Goal: Task Accomplishment & Management: Complete application form

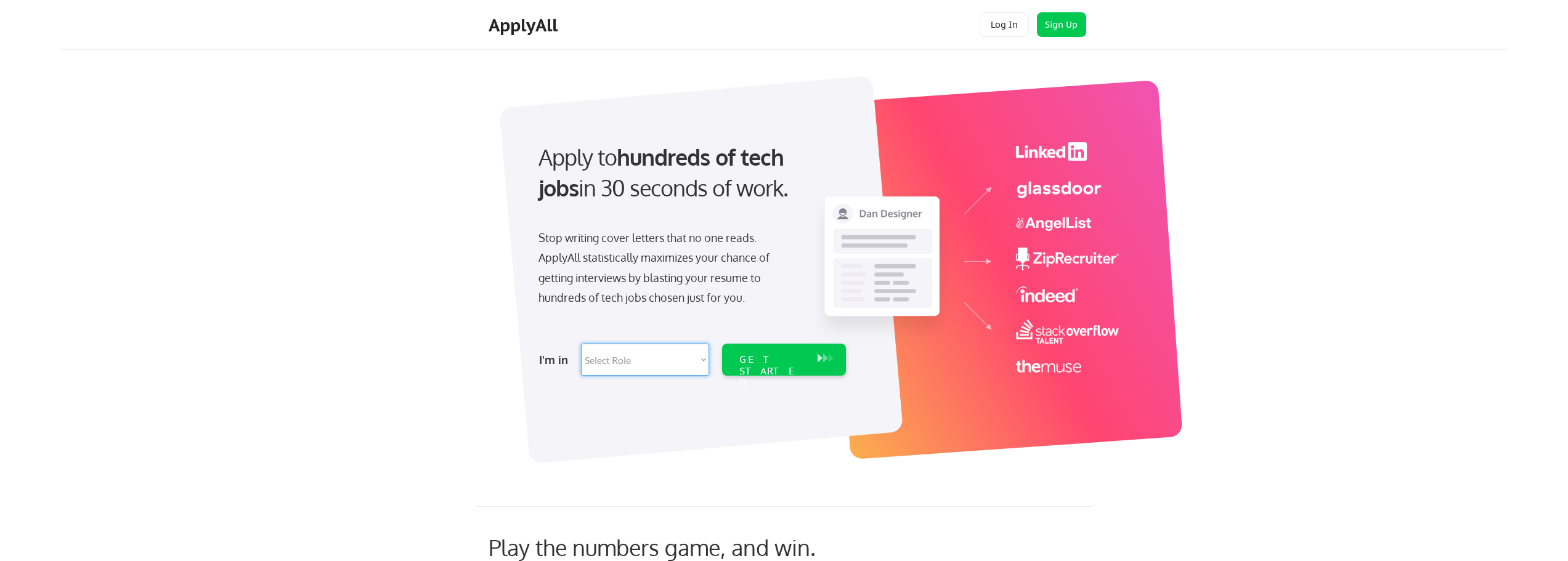
click at [704, 360] on select "Select Role Software Engineering Product Management Customer Success Sales UI/U…" at bounding box center [645, 359] width 128 height 32
select select ""customer_support""
click at [581, 343] on select "Select Role Software Engineering Product Management Customer Success Sales UI/U…" at bounding box center [645, 359] width 128 height 32
select select ""customer_support""
click at [777, 366] on div "GET STARTED" at bounding box center [772, 359] width 78 height 32
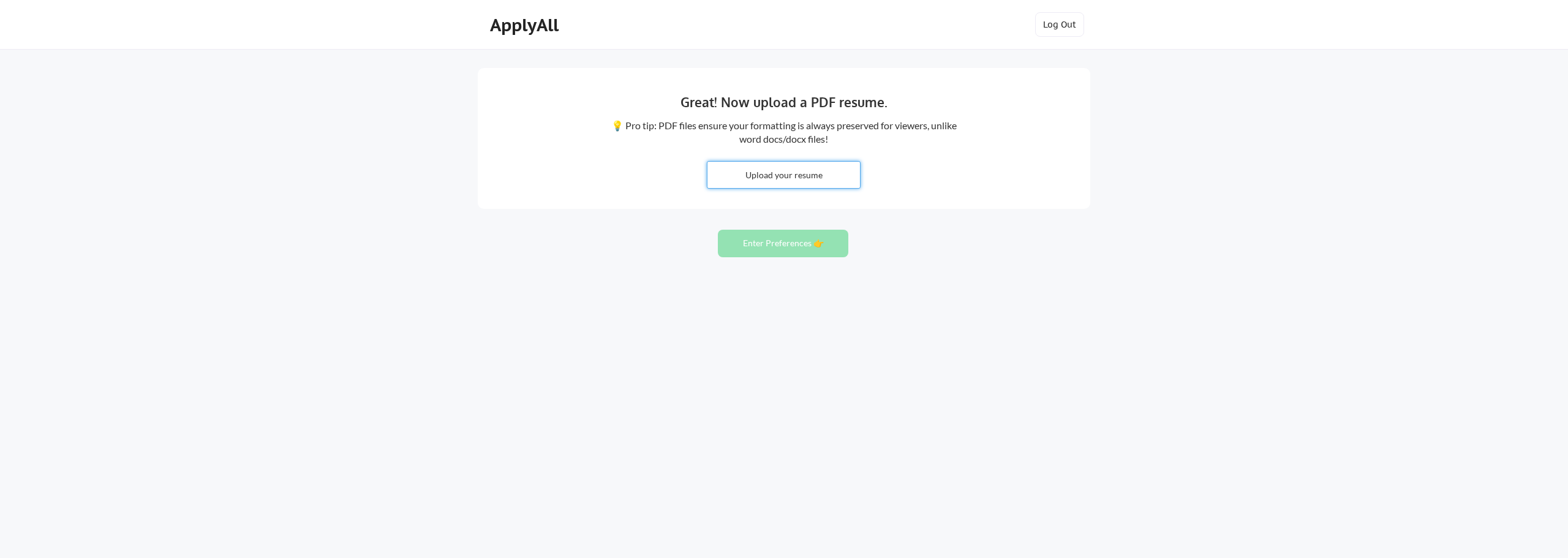
click at [798, 176] on input "file" at bounding box center [783, 175] width 153 height 26
type input "C:\fakepath\[PERSON_NAME] ([PERSON_NAME]) [PERSON_NAME] Resume.doc"
click at [765, 249] on button "Enter Preferences 👉" at bounding box center [783, 243] width 130 height 28
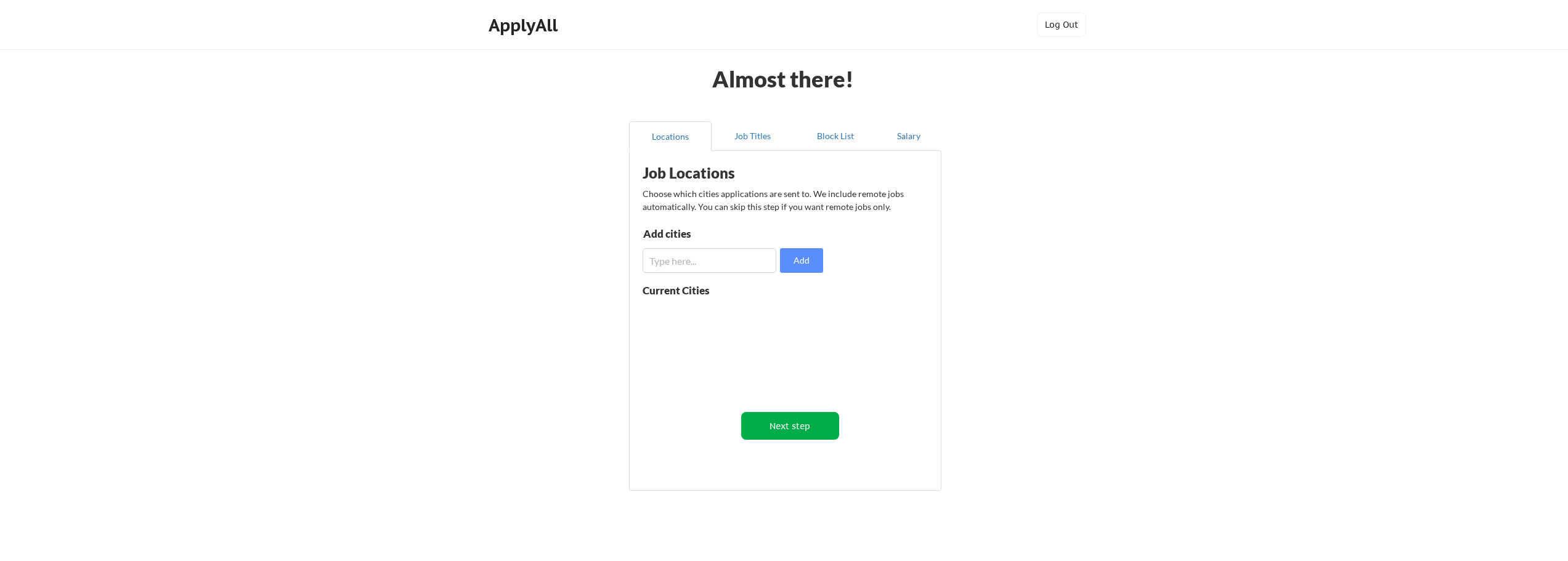
click at [798, 423] on button "Next step" at bounding box center [790, 426] width 98 height 28
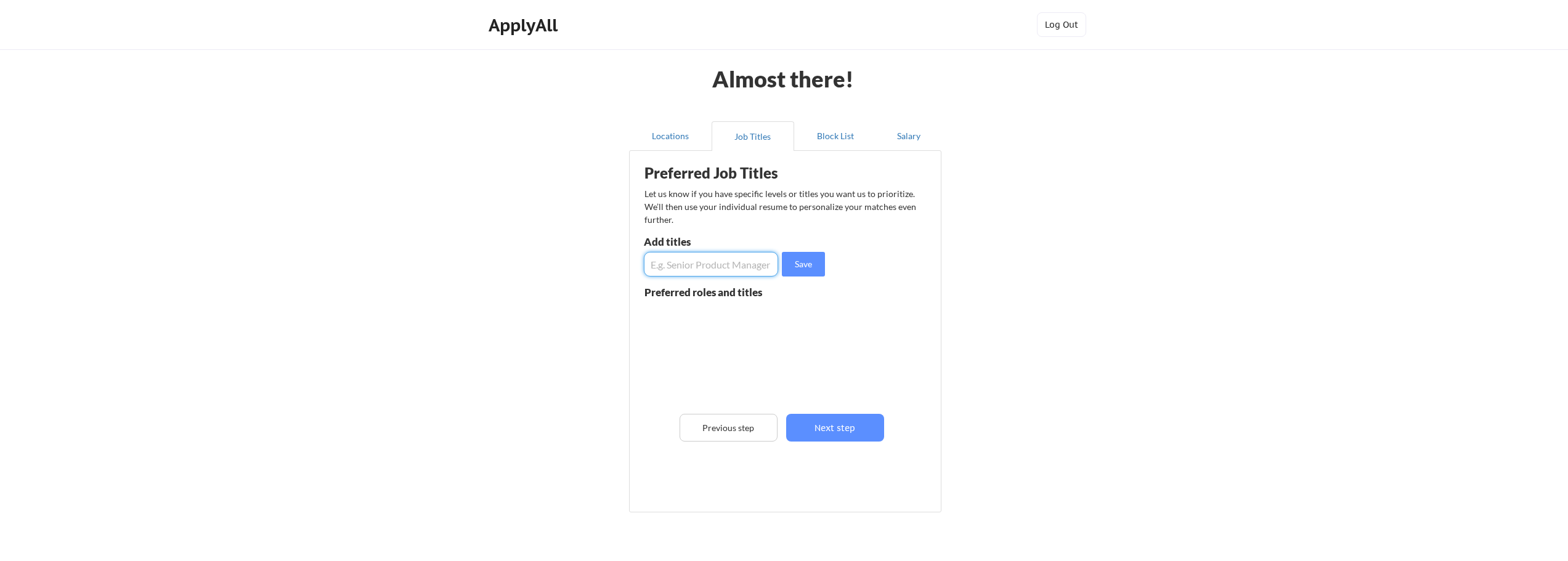
click at [676, 264] on input "input" at bounding box center [711, 264] width 134 height 24
click at [680, 267] on input "input" at bounding box center [711, 264] width 134 height 24
paste input "SYSTEMS SUPPORT ANALYST/PAYROLL ANALYST"
type input "SYSTEMS SUPPORT ANALYST/PAYROLL ANALYST"
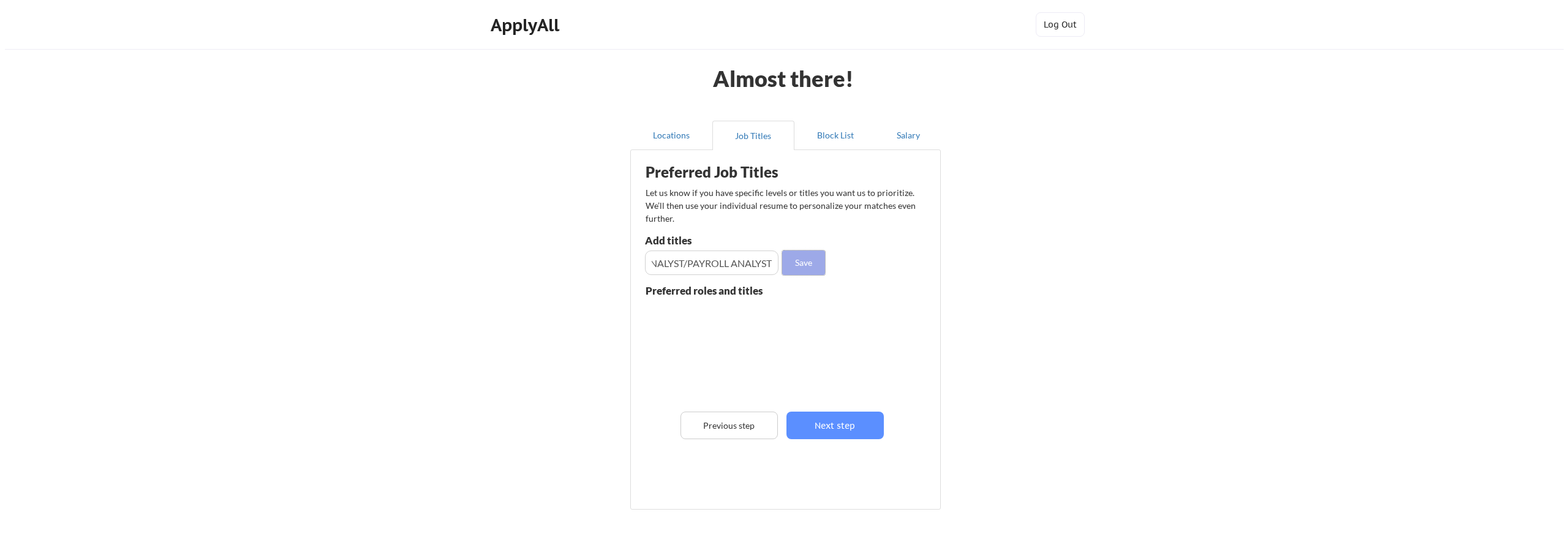
scroll to position [0, 0]
click at [801, 260] on button "Save" at bounding box center [798, 262] width 43 height 24
click at [691, 264] on input "input" at bounding box center [706, 262] width 133 height 24
paste input "Timekeeping Management"
type input "Timekeeping Management"
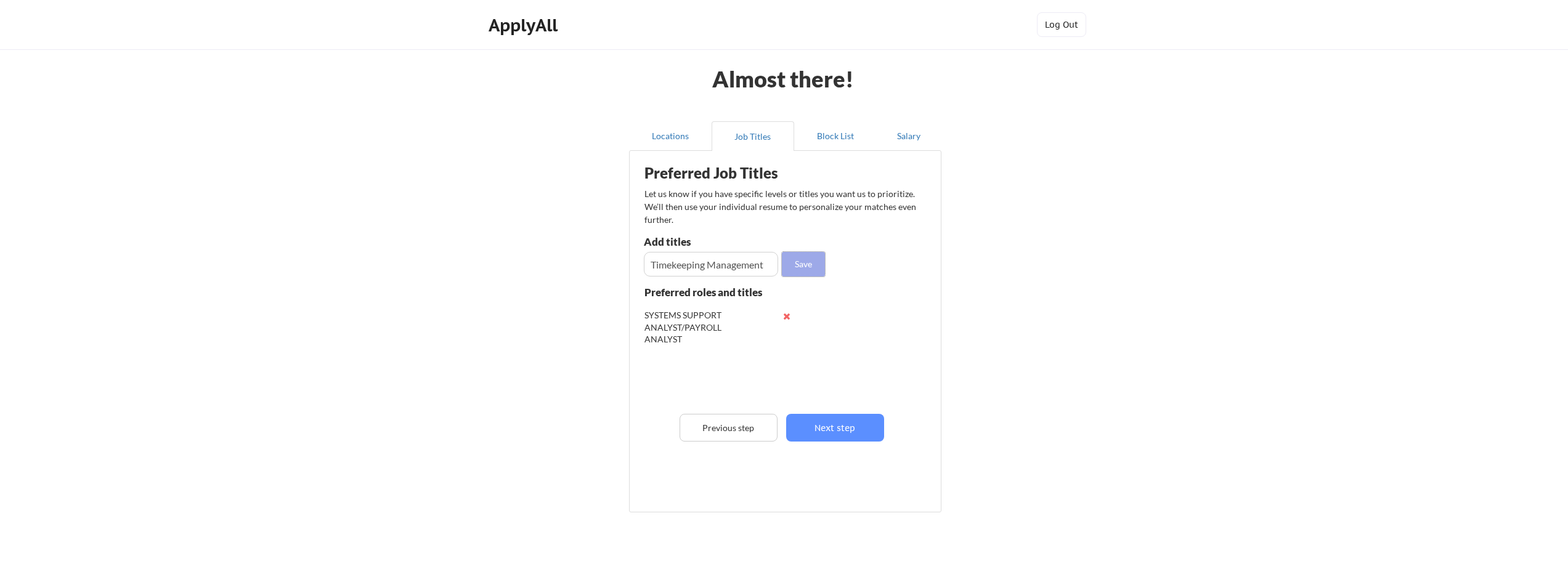
click at [814, 260] on button "Save" at bounding box center [803, 264] width 43 height 24
click at [852, 426] on button "Next step" at bounding box center [835, 427] width 98 height 28
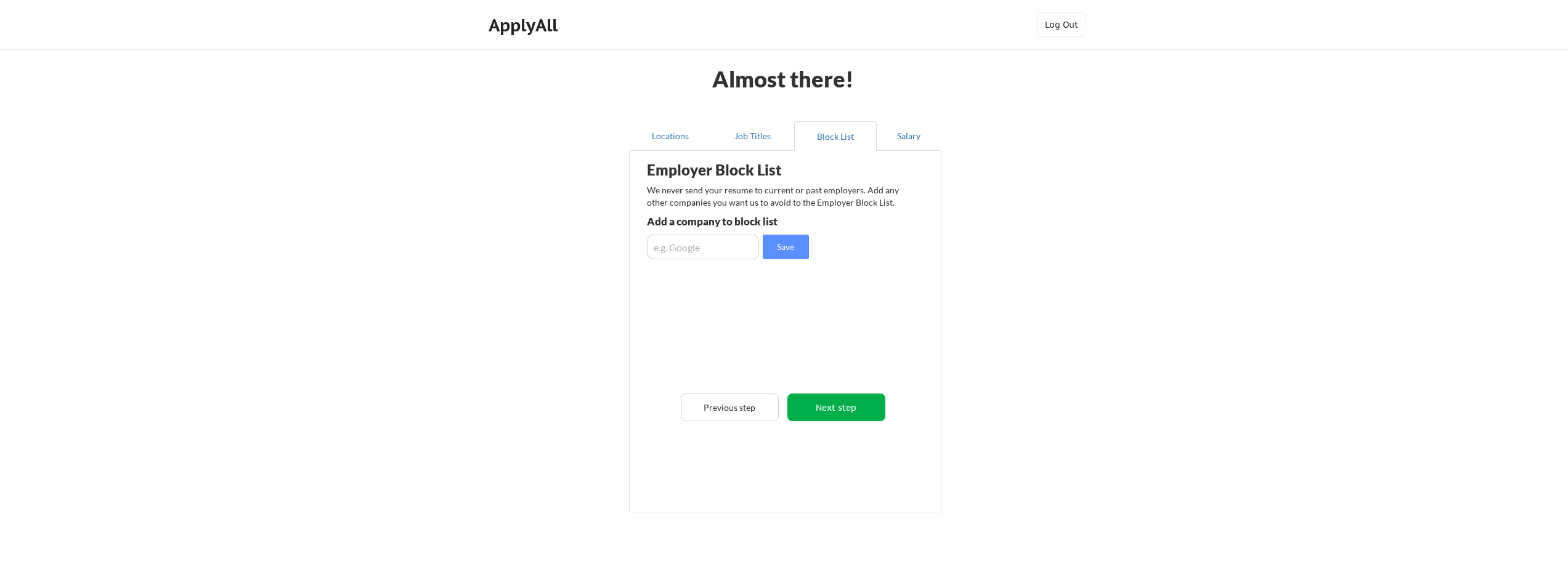
click at [845, 409] on button "Next step" at bounding box center [836, 407] width 98 height 28
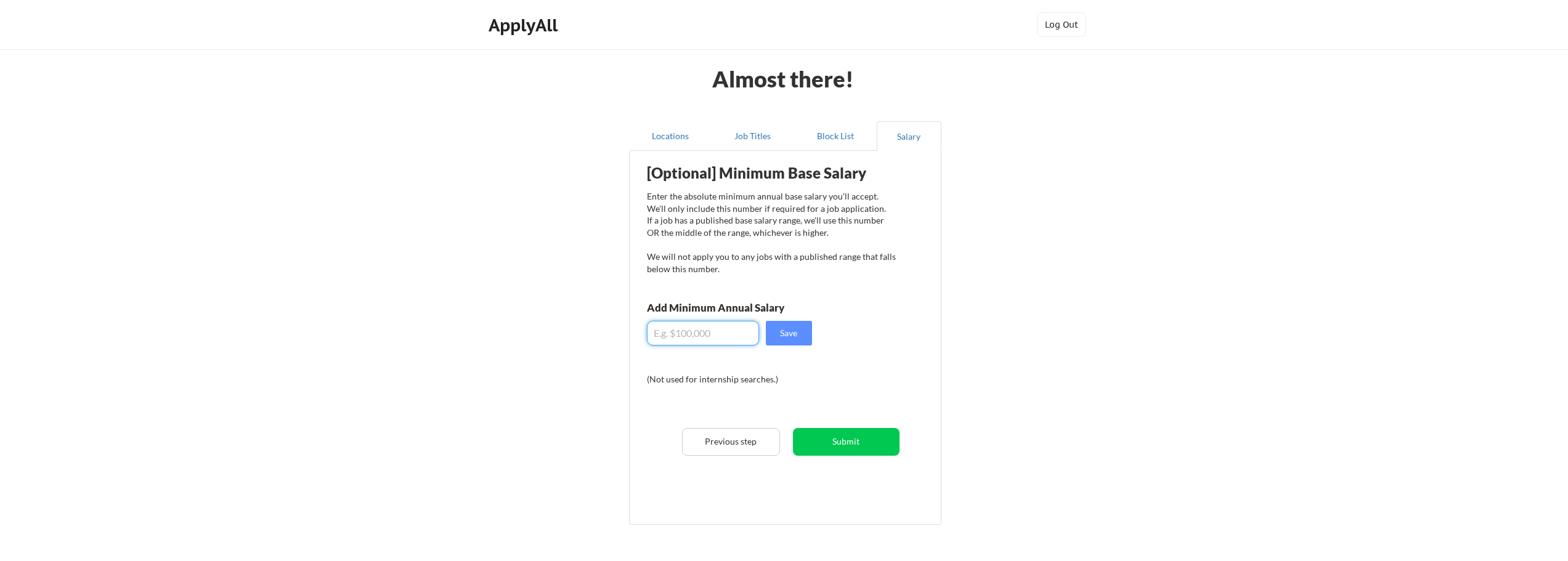
click at [669, 335] on input "input" at bounding box center [703, 333] width 112 height 24
type input "$4"
type input "$84,000"
click at [794, 333] on button "Save" at bounding box center [789, 333] width 46 height 24
click at [847, 446] on button "Submit" at bounding box center [846, 441] width 107 height 28
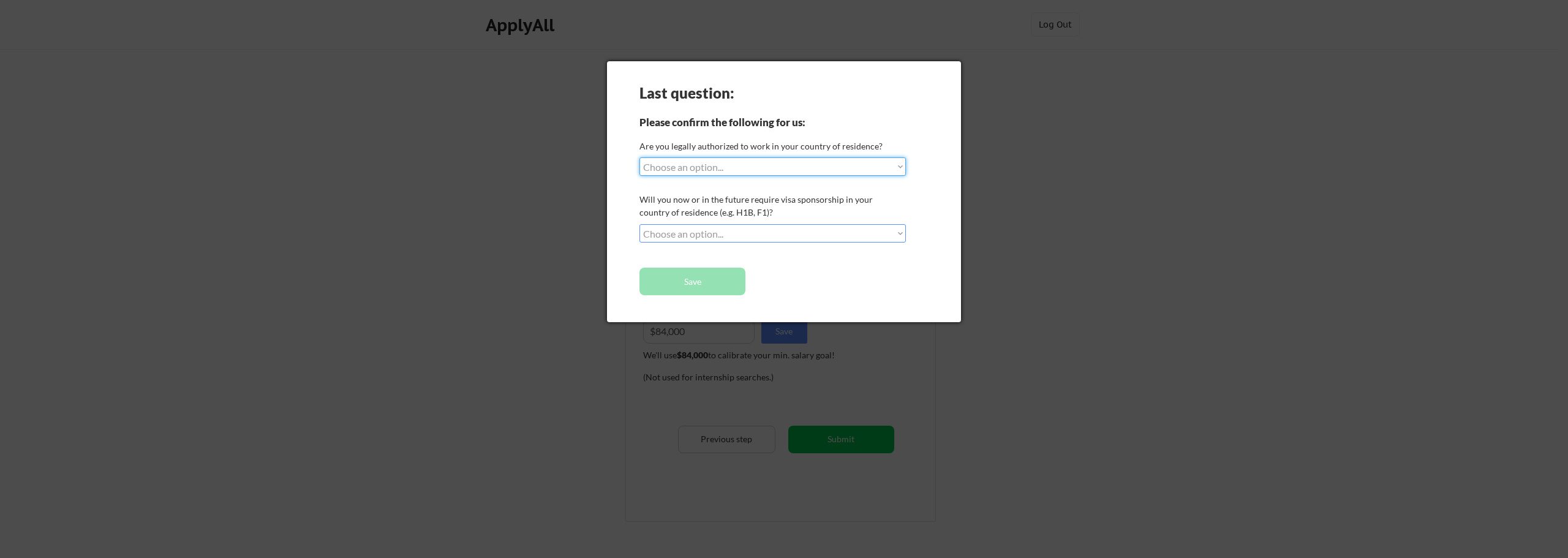
click at [780, 167] on select "Choose an option... Yes, I am a US Citizen Yes, I am a Canadian Citizen Yes, I …" at bounding box center [773, 167] width 267 height 19
select select ""yes__i_am_a_us_citizen""
click at [639, 157] on select "Choose an option... Yes, I am a US Citizen Yes, I am a Canadian Citizen Yes, I …" at bounding box center [773, 167] width 267 height 19
click at [788, 237] on select "Choose an option... No, I will not need sponsorship Yes, I will need sponsorship" at bounding box center [773, 234] width 267 height 19
select select ""no__i_will_not_need_sponsorship""
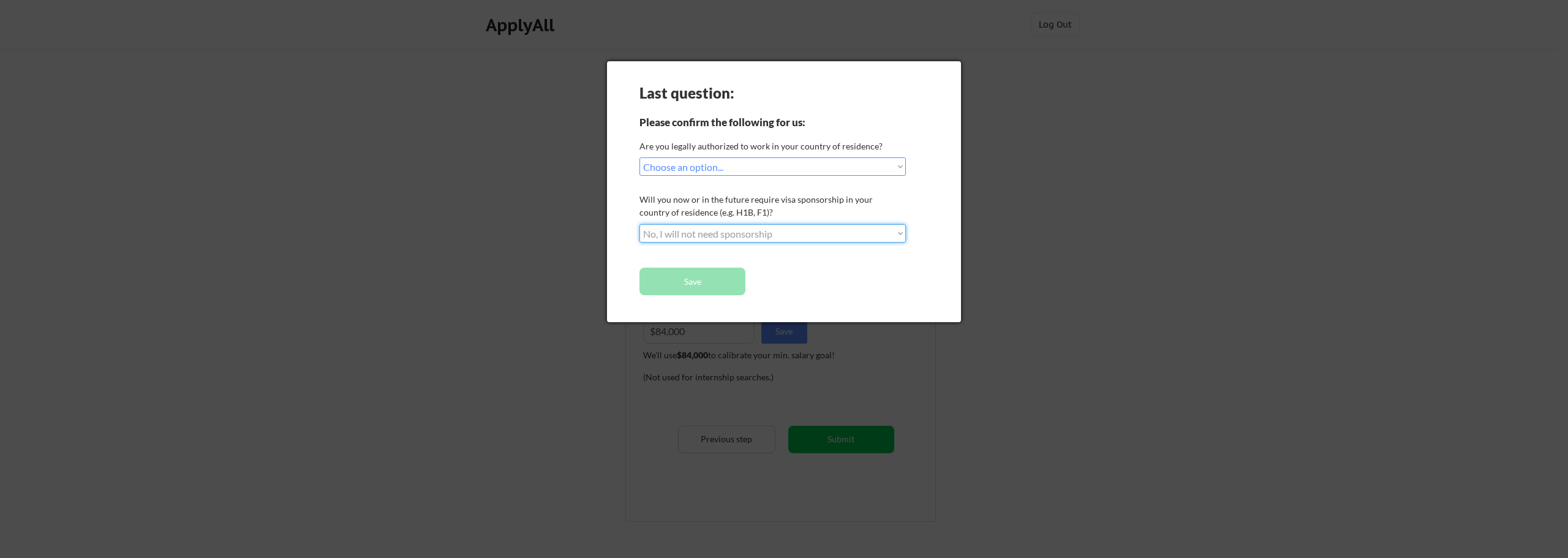
click at [639, 224] on select "Choose an option... No, I will not need sponsorship Yes, I will need sponsorship" at bounding box center [773, 234] width 267 height 19
click at [698, 279] on button "Save" at bounding box center [692, 281] width 106 height 28
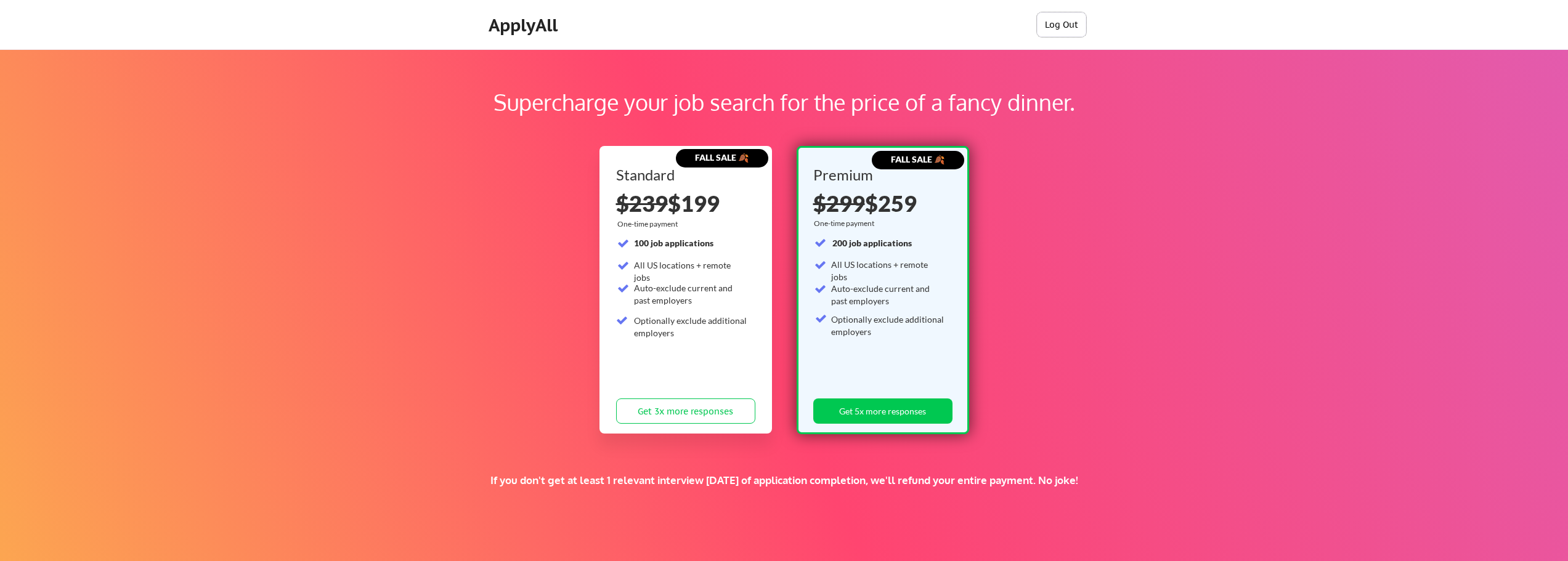
click at [1075, 26] on button "Log Out" at bounding box center [1061, 24] width 49 height 24
